Goal: Information Seeking & Learning: Learn about a topic

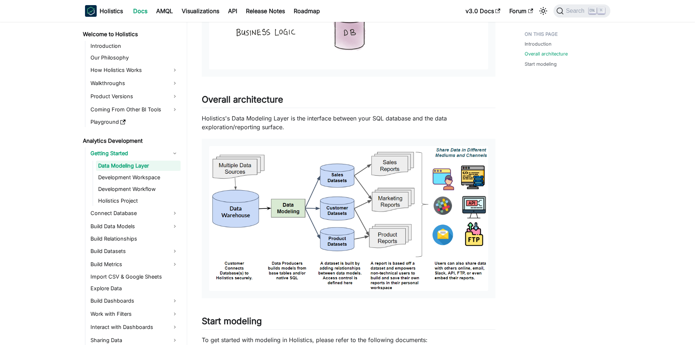
scroll to position [403, 0]
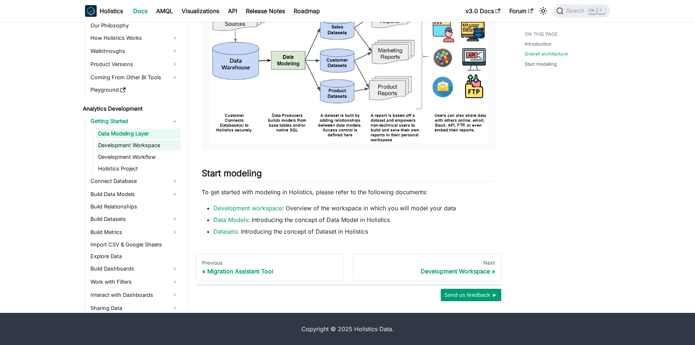
click at [134, 144] on link "Development Workspace" at bounding box center [138, 145] width 85 height 10
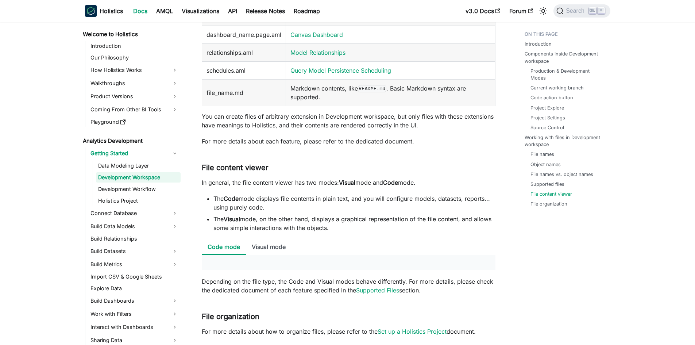
scroll to position [2811, 0]
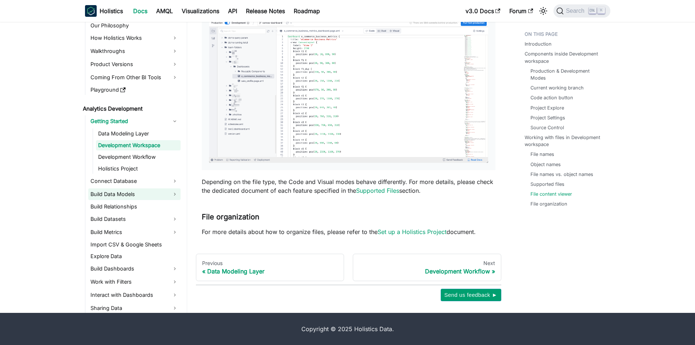
click at [172, 196] on link "Build Data Models" at bounding box center [134, 194] width 92 height 12
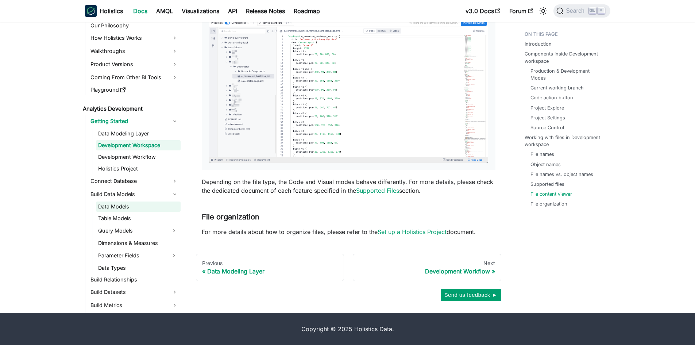
click at [122, 208] on link "Data Models" at bounding box center [138, 206] width 85 height 10
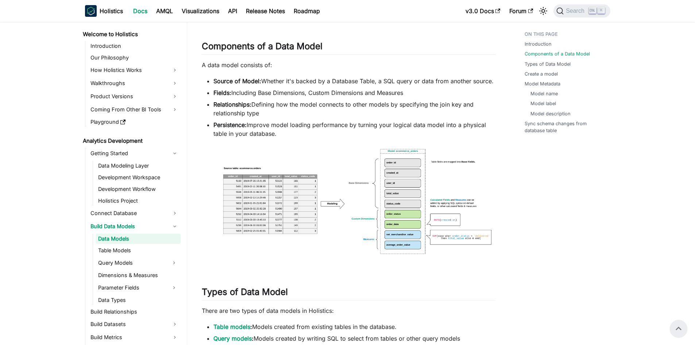
scroll to position [328, 0]
click at [273, 200] on img at bounding box center [349, 207] width 294 height 122
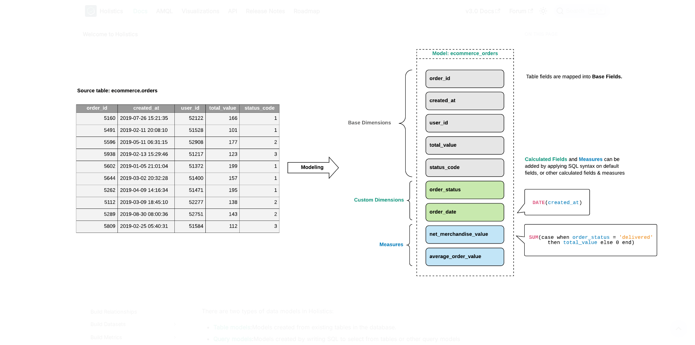
click at [645, 96] on img at bounding box center [347, 172] width 636 height 263
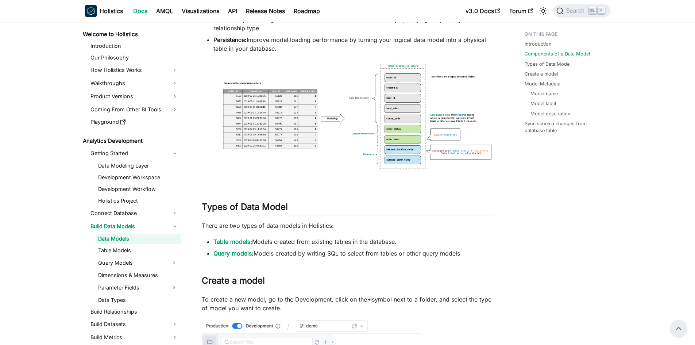
scroll to position [401, 0]
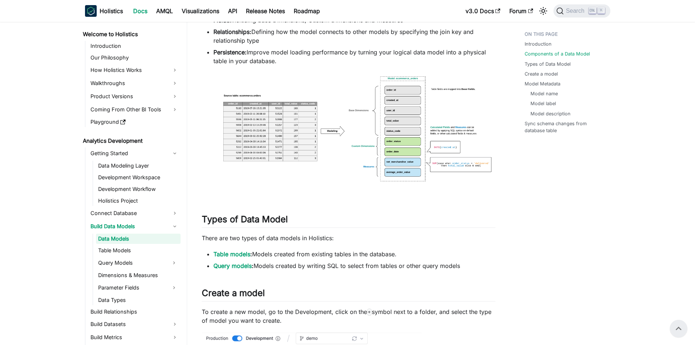
click at [406, 151] on img at bounding box center [349, 134] width 294 height 122
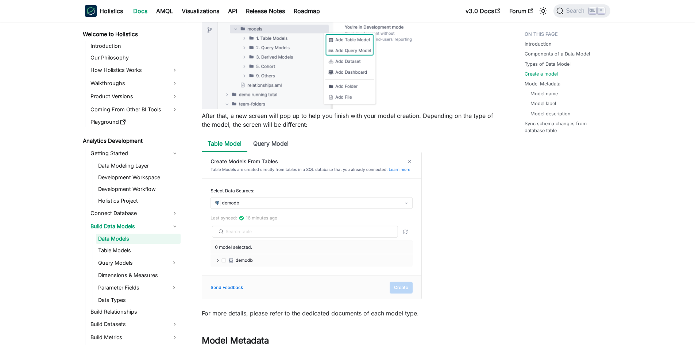
scroll to position [766, 0]
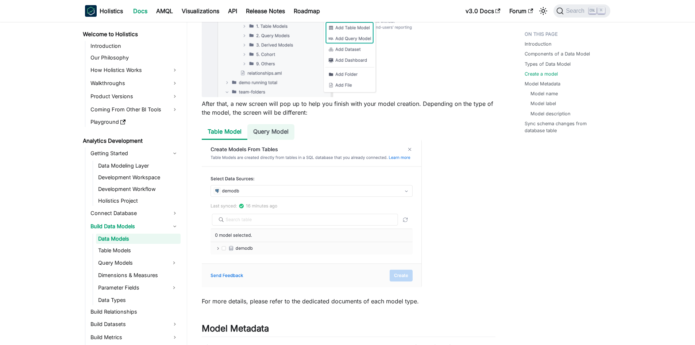
click at [277, 133] on li "Query Model" at bounding box center [270, 132] width 47 height 16
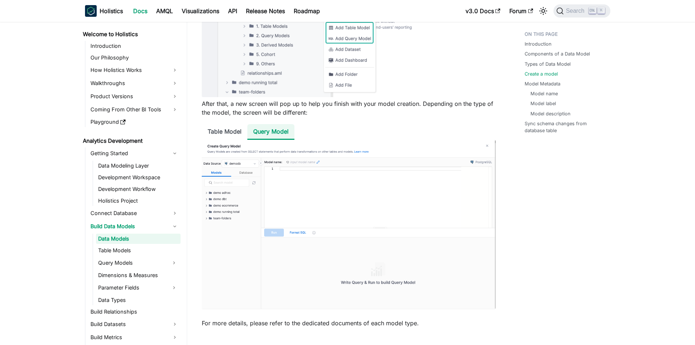
click at [249, 132] on li "Query Model" at bounding box center [270, 132] width 47 height 16
click at [209, 129] on li "Table Model" at bounding box center [225, 132] width 46 height 16
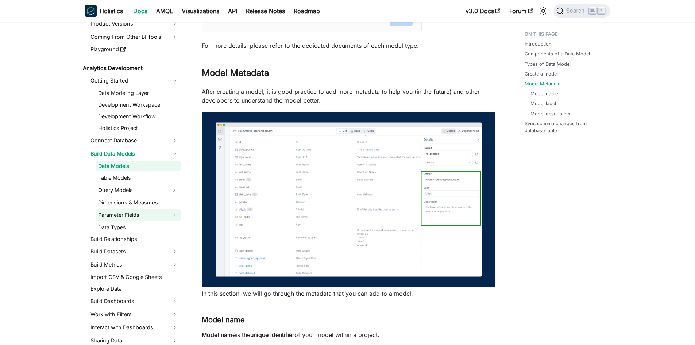
scroll to position [73, 0]
click at [176, 191] on button "Expand sidebar category 'Query Models'" at bounding box center [173, 190] width 13 height 12
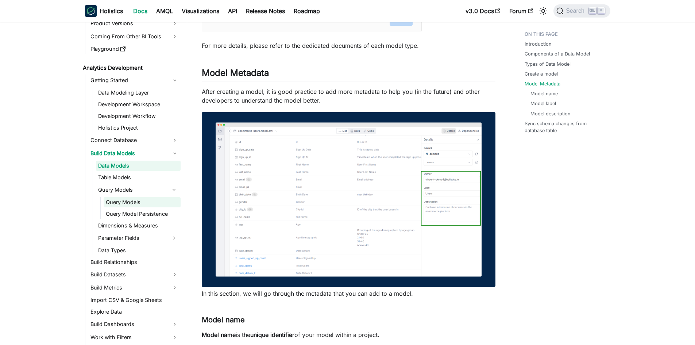
click at [150, 203] on link "Query Models" at bounding box center [142, 202] width 77 height 10
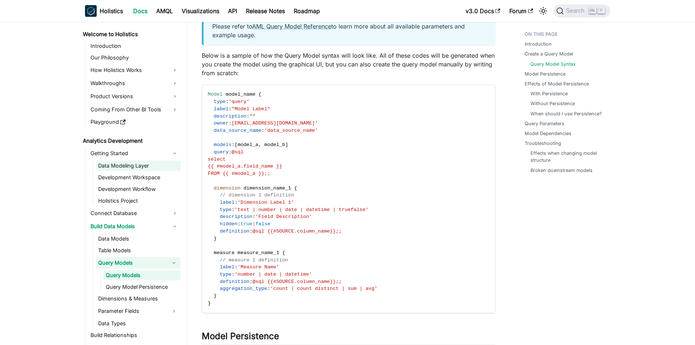
click at [139, 161] on link "Data Modeling Layer" at bounding box center [138, 166] width 85 height 10
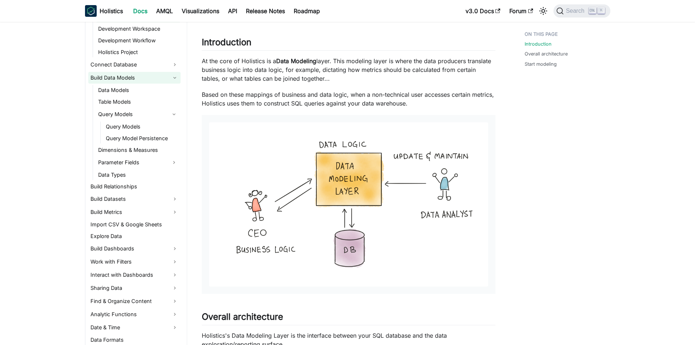
scroll to position [146, 0]
